Goal: Task Accomplishment & Management: Use online tool/utility

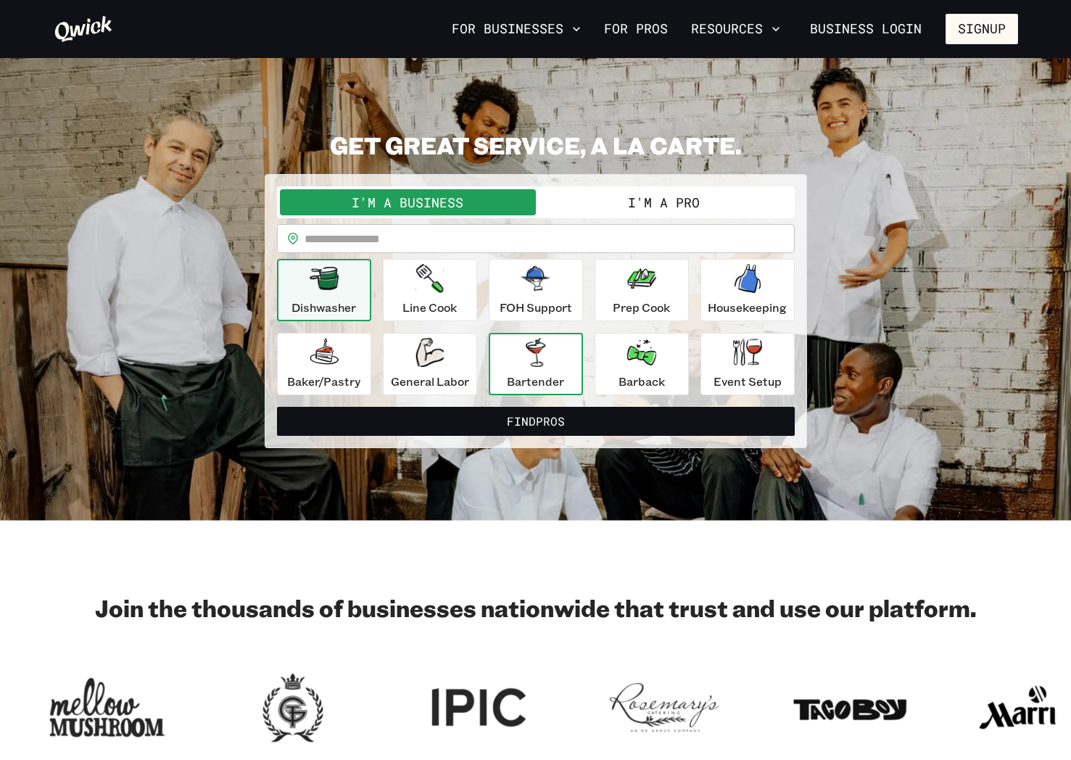
click at [543, 361] on icon "button" at bounding box center [536, 352] width 20 height 29
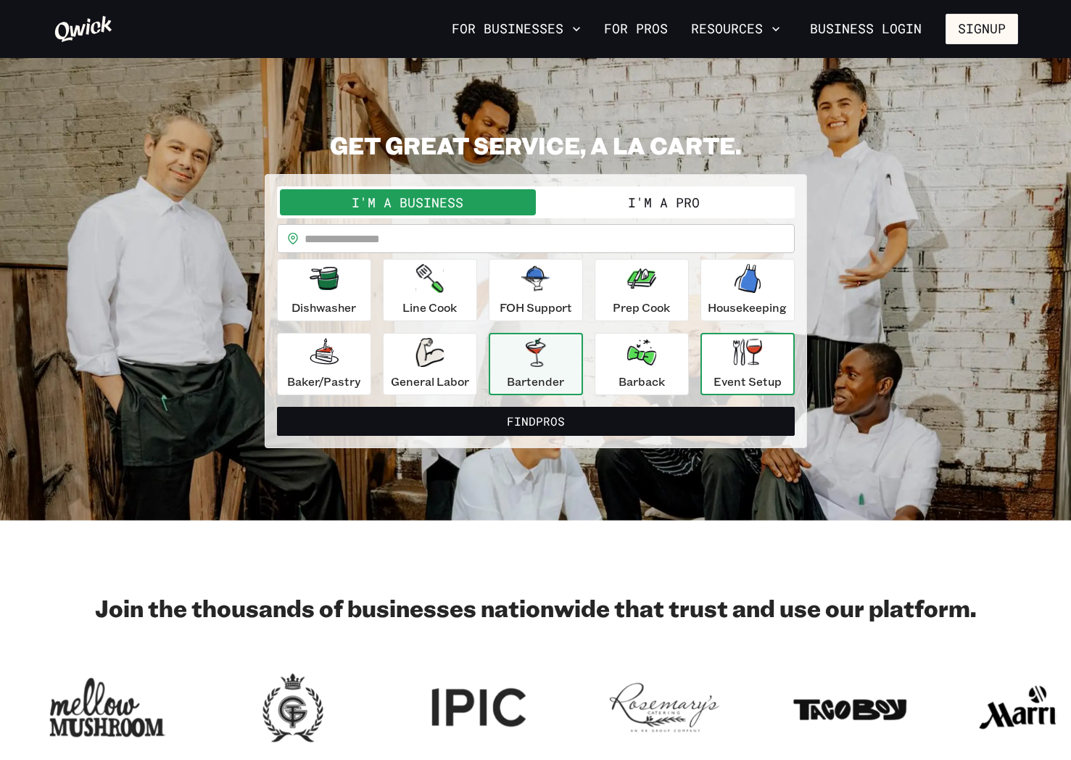
click at [769, 380] on p "Event Setup" at bounding box center [748, 381] width 68 height 17
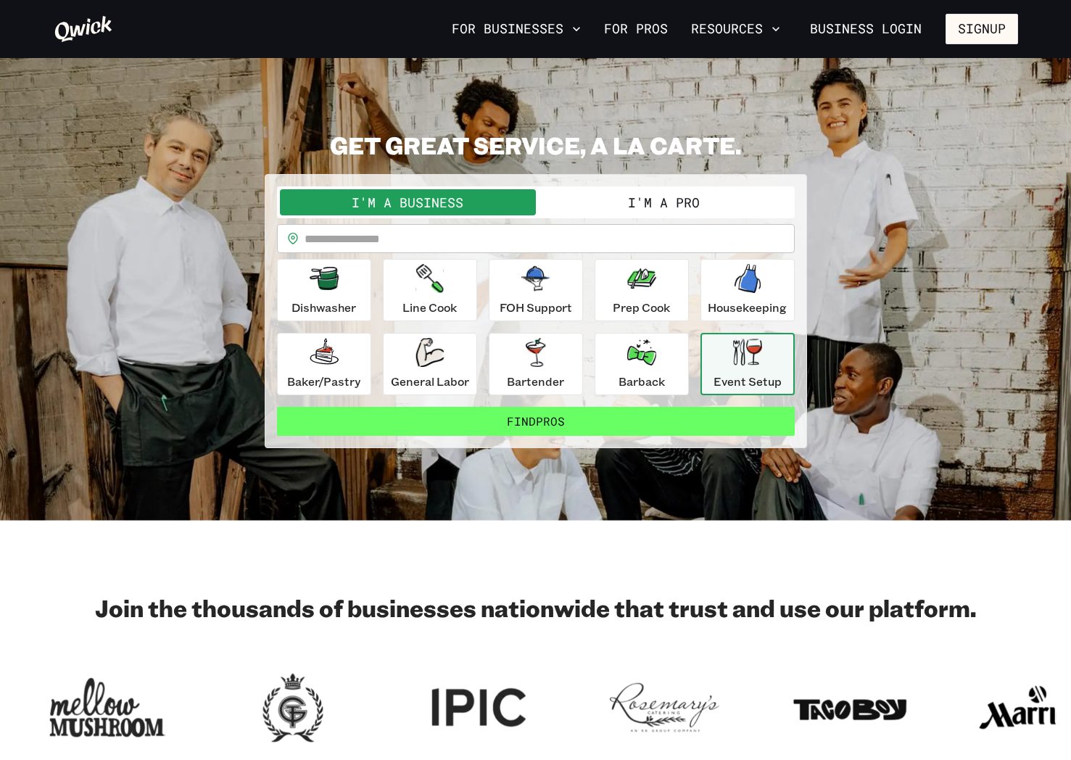
click at [729, 412] on button "Find Pros" at bounding box center [536, 421] width 518 height 29
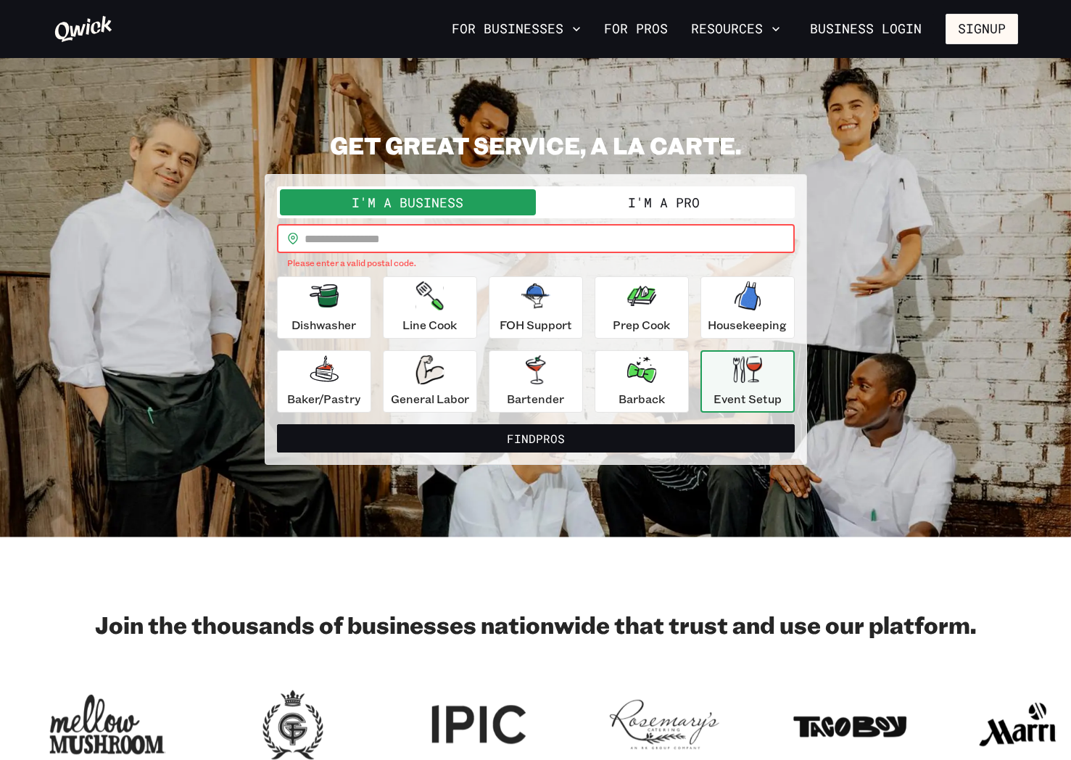
click at [328, 234] on input "text" at bounding box center [550, 238] width 490 height 29
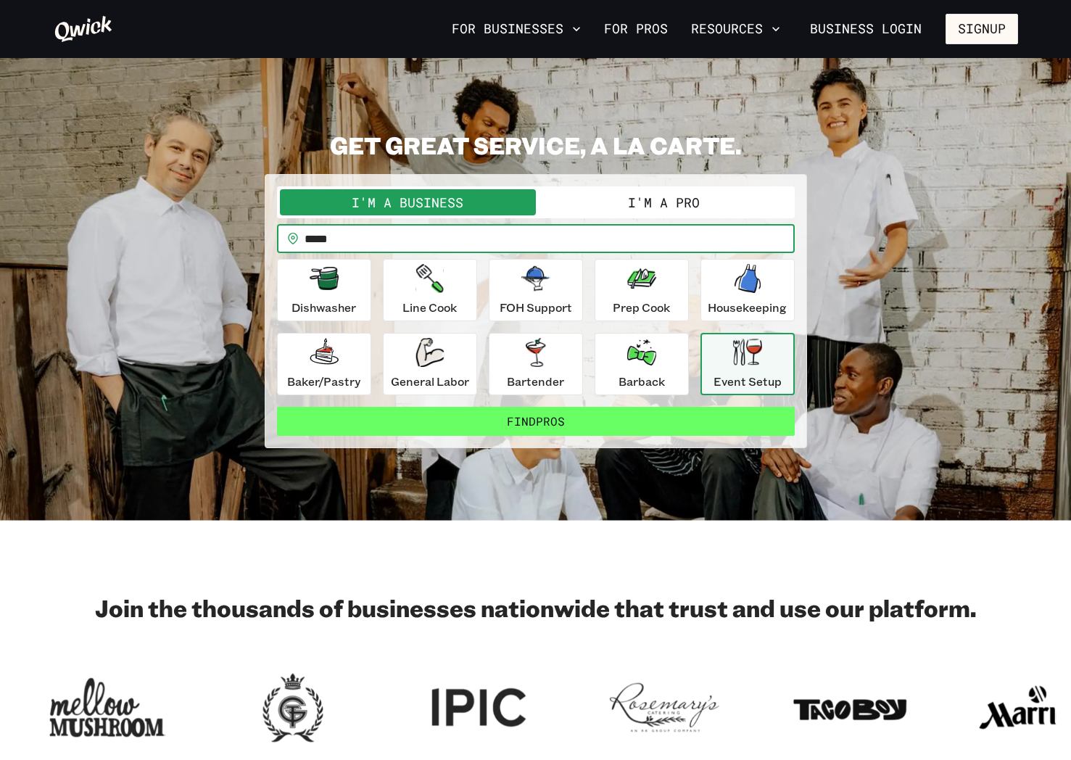
type input "*****"
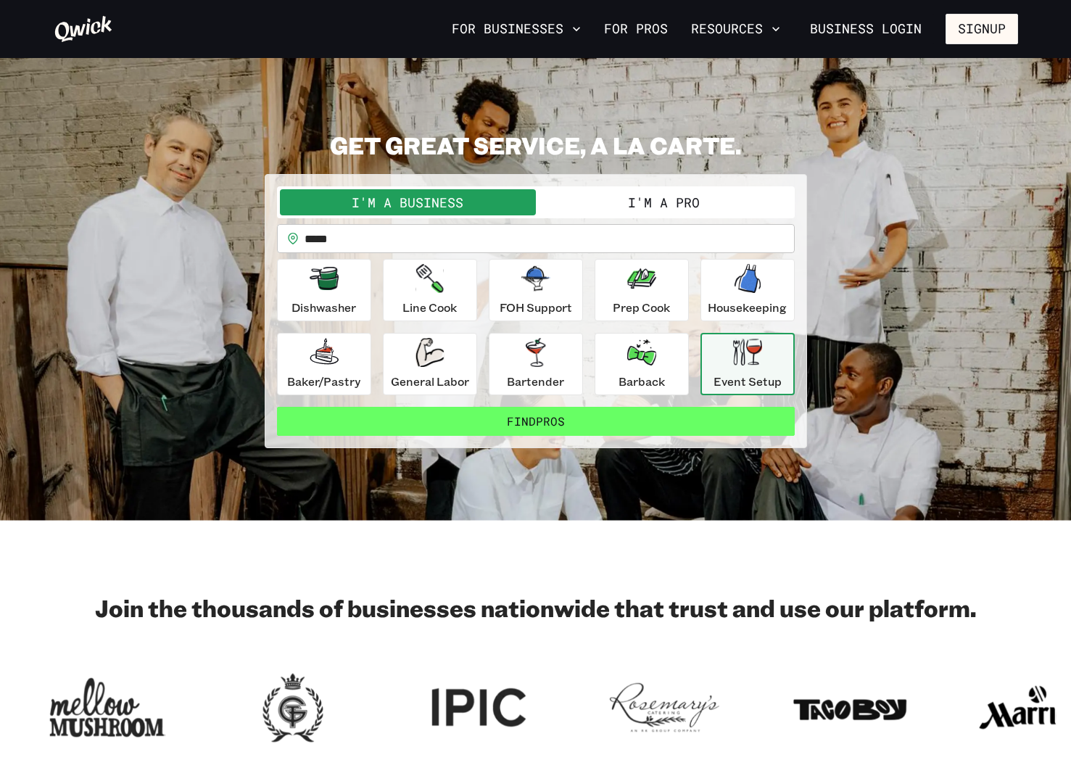
click at [726, 423] on button "Find Pros" at bounding box center [536, 421] width 518 height 29
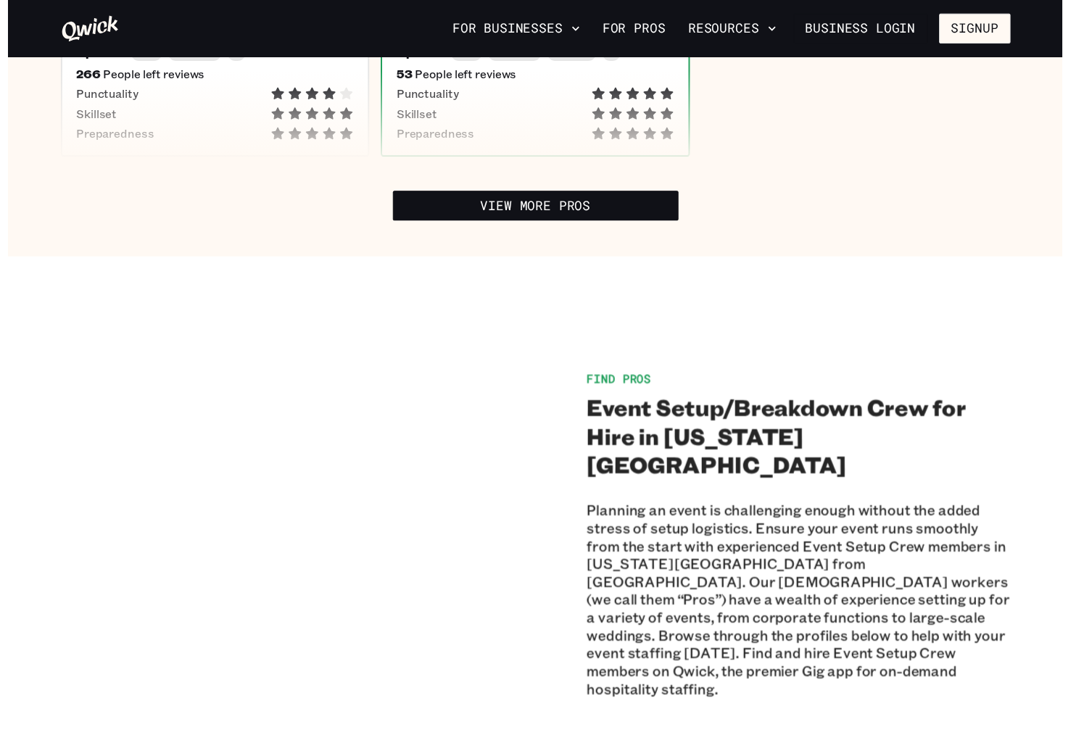
scroll to position [218, 0]
